Goal: Task Accomplishment & Management: Use online tool/utility

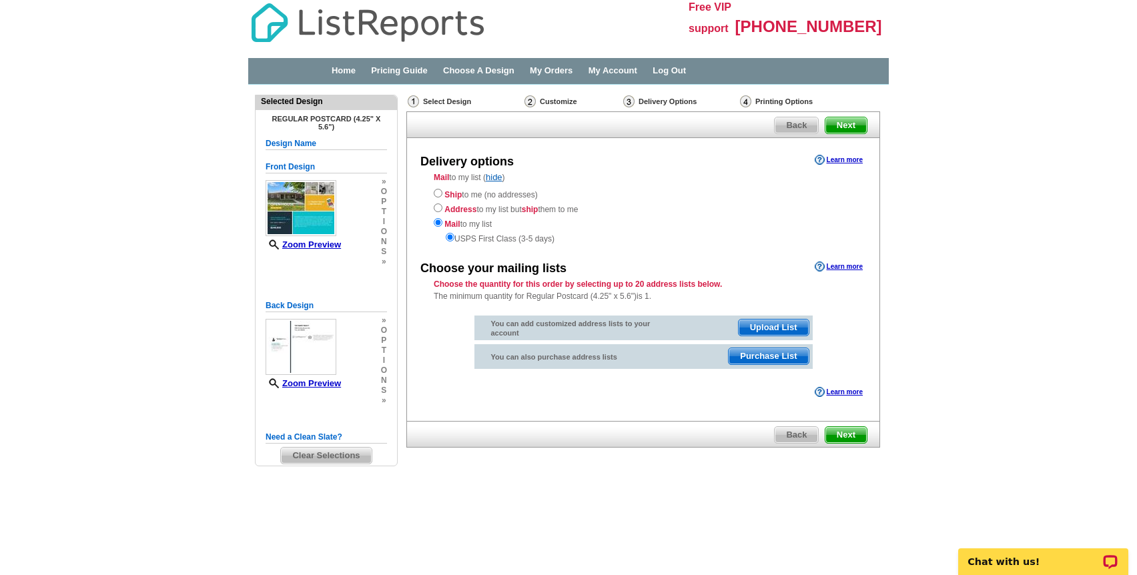
drag, startPoint x: 507, startPoint y: 240, endPoint x: 570, endPoint y: 242, distance: 62.8
click at [538, 240] on div "USPS First Class (3-5 days)" at bounding box center [643, 237] width 419 height 15
click at [855, 436] on span "Next" at bounding box center [846, 435] width 41 height 16
click at [771, 325] on span "Upload List" at bounding box center [774, 328] width 70 height 16
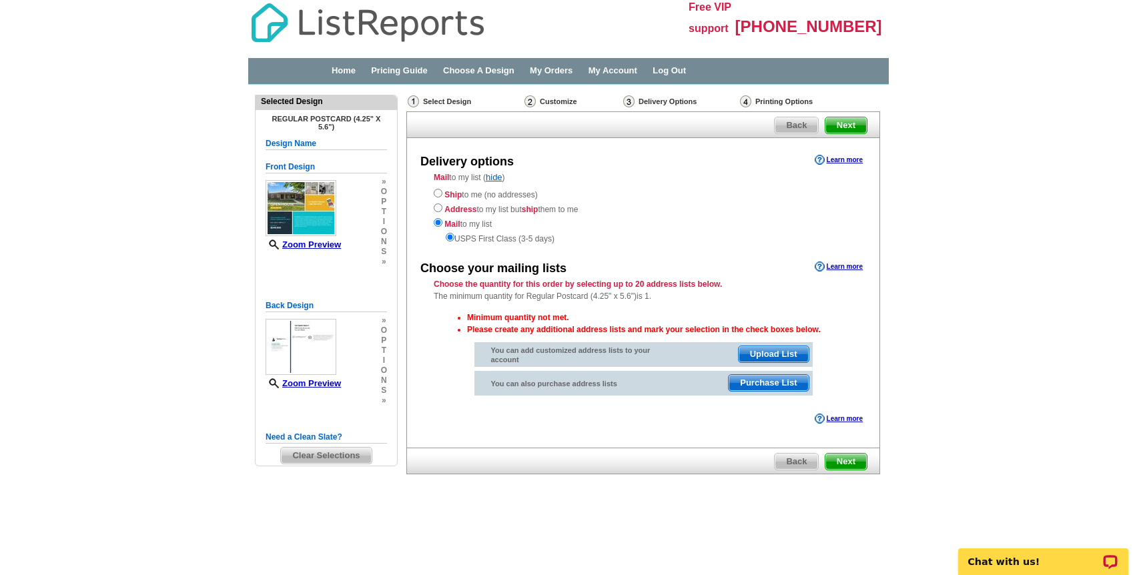
click at [848, 461] on span "Next" at bounding box center [846, 462] width 41 height 16
click at [845, 465] on span "Next" at bounding box center [846, 462] width 41 height 16
click at [767, 352] on span "Upload List" at bounding box center [774, 354] width 70 height 16
